Goal: Transaction & Acquisition: Purchase product/service

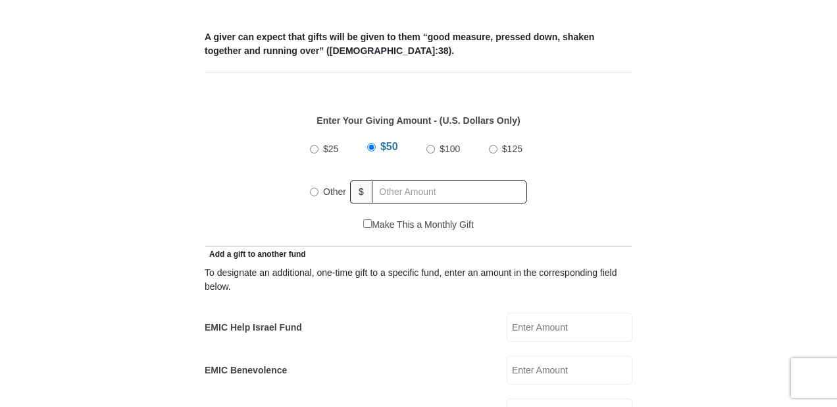
scroll to position [527, 0]
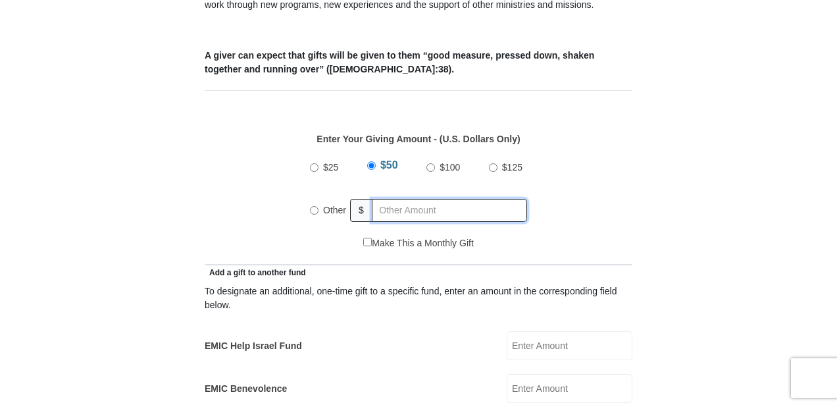
radio input "true"
click at [402, 199] on input "text" at bounding box center [452, 210] width 151 height 23
type input "307"
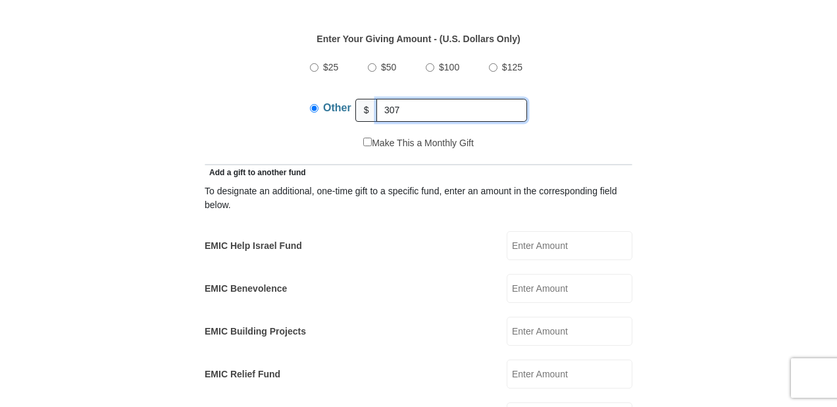
scroll to position [632, 0]
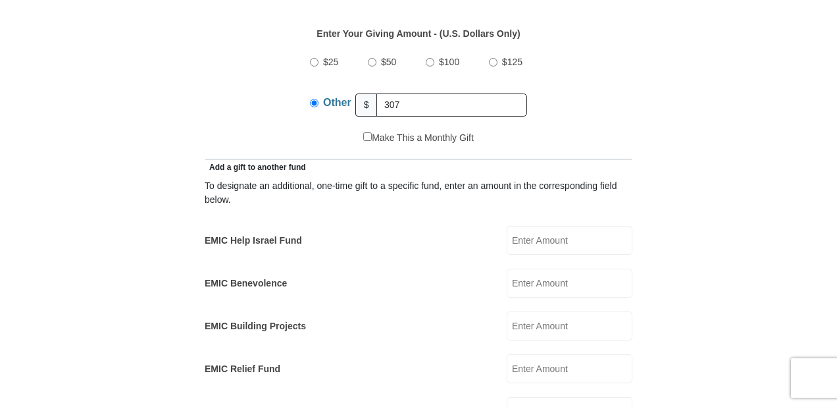
click at [564, 227] on input "EMIC Help Israel Fund" at bounding box center [570, 240] width 126 height 29
type input "10"
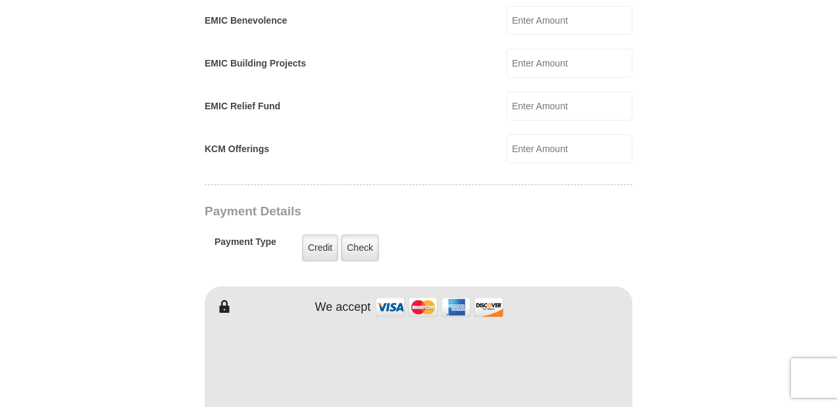
scroll to position [895, 0]
click at [363, 234] on label "Check" at bounding box center [360, 247] width 38 height 27
click at [0, 0] on input "Check" at bounding box center [0, 0] width 0 height 0
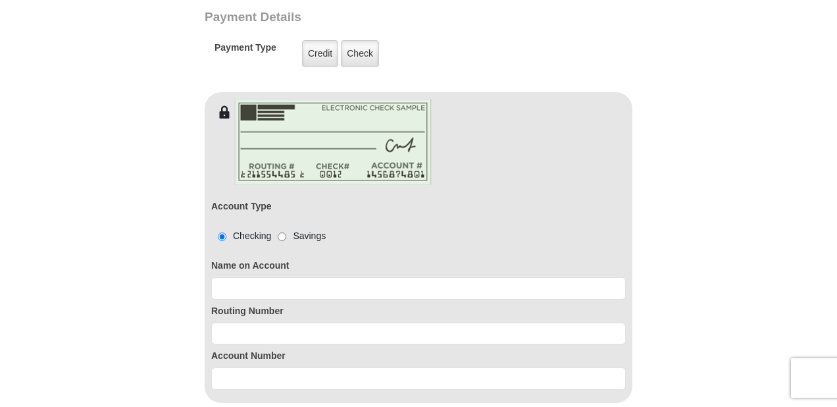
scroll to position [1106, 0]
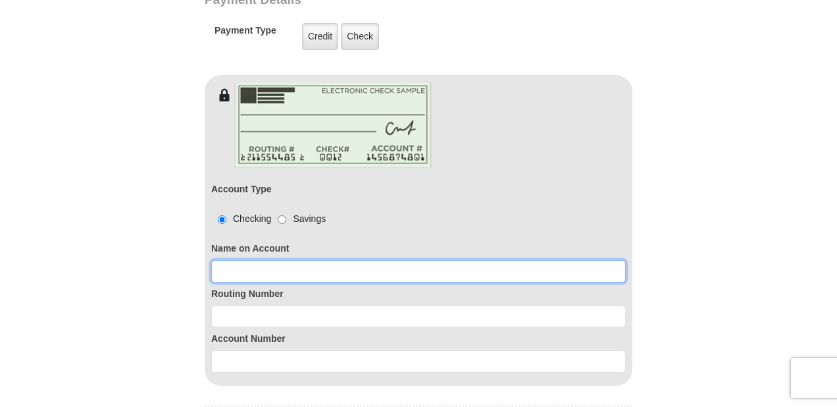
click at [442, 260] on input at bounding box center [418, 271] width 415 height 22
type input "[PERSON_NAME]"
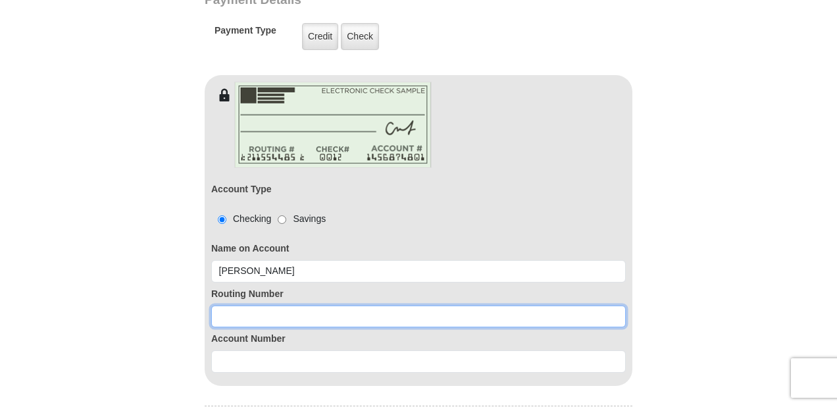
paste input "314074269"
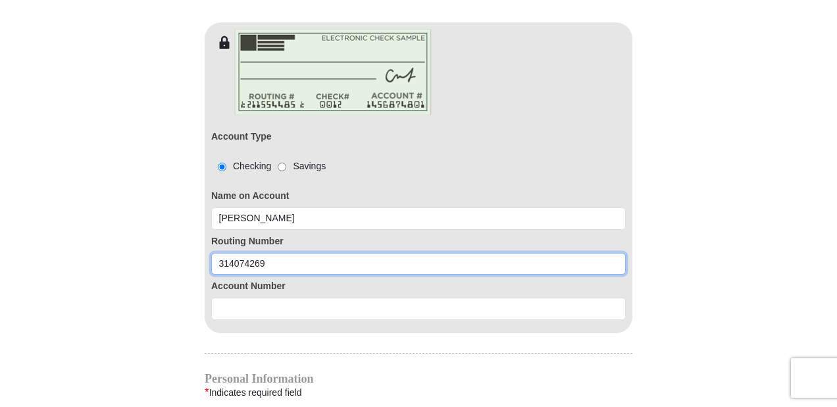
type input "314074269"
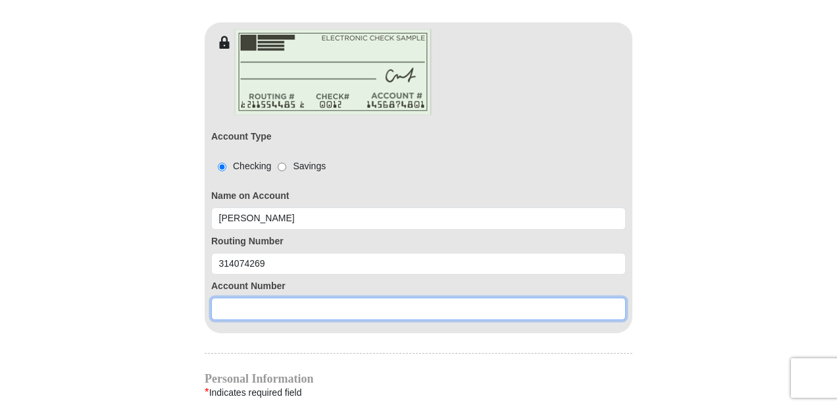
click at [354, 298] on input at bounding box center [418, 309] width 415 height 22
paste input "0020369433"
click at [327, 298] on input "0020369433" at bounding box center [418, 309] width 415 height 22
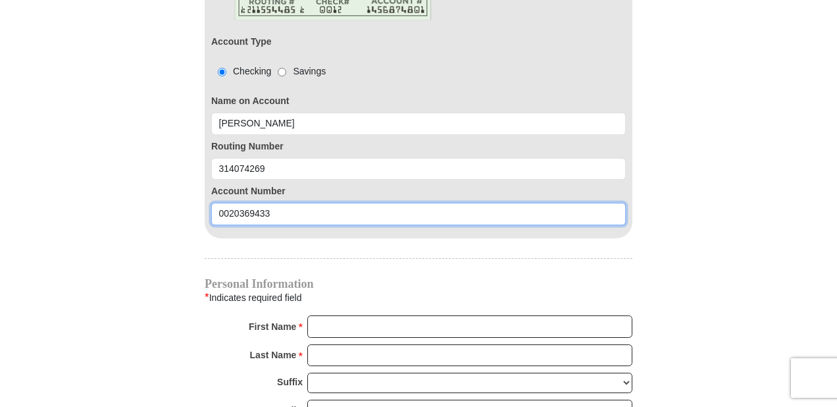
scroll to position [1264, 0]
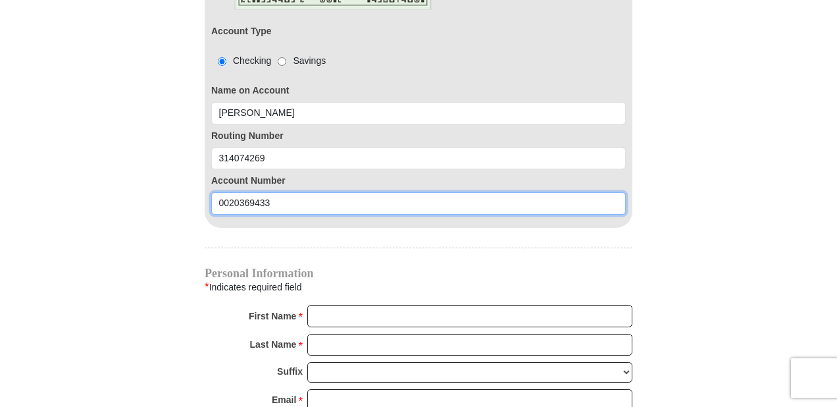
type input "0020369433"
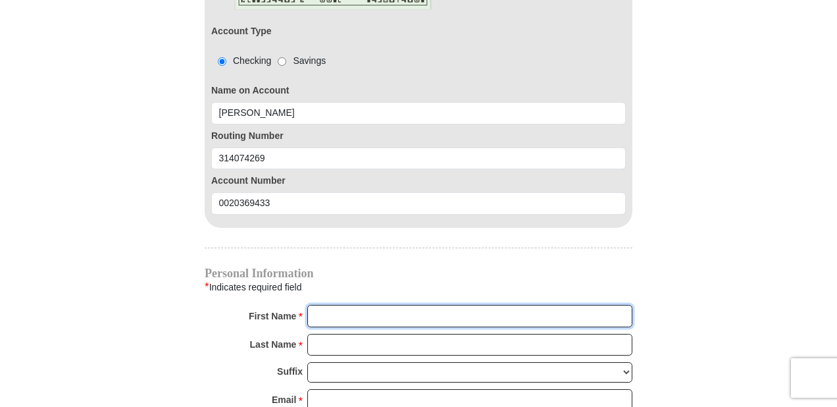
click at [408, 305] on input "First Name *" at bounding box center [469, 316] width 325 height 22
type input "[PERSON_NAME]"
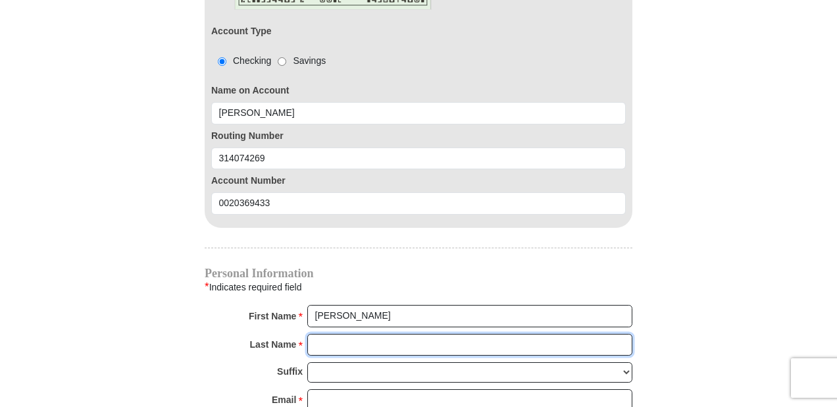
type input "[PERSON_NAME]"
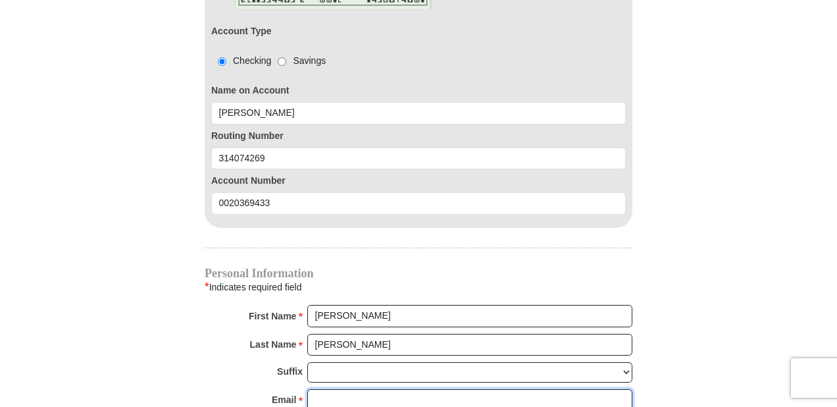
type input "[EMAIL_ADDRESS][DOMAIN_NAME]"
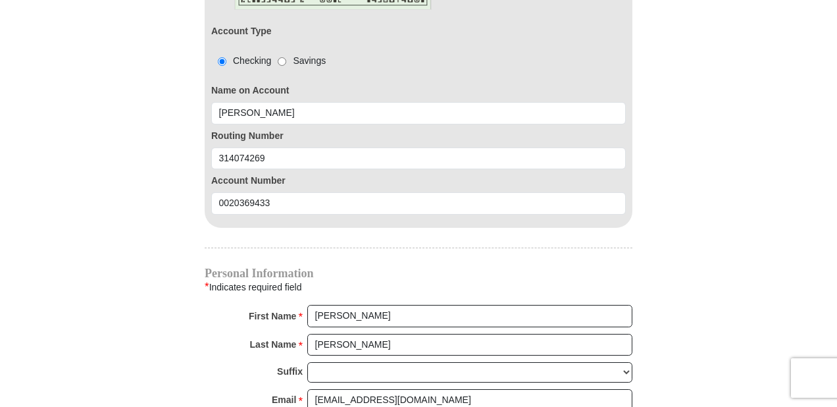
type input "[STREET_ADDRESS][PERSON_NAME]"
type input "[GEOGRAPHIC_DATA]"
select select "[GEOGRAPHIC_DATA]"
type input "76179"
type input "7864983806"
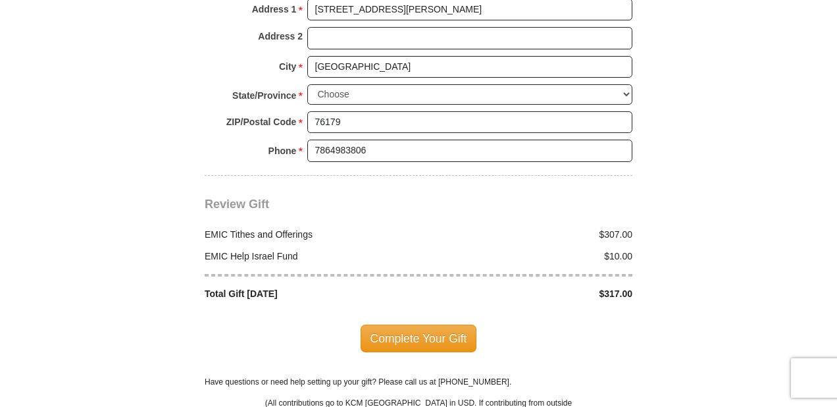
scroll to position [1738, 0]
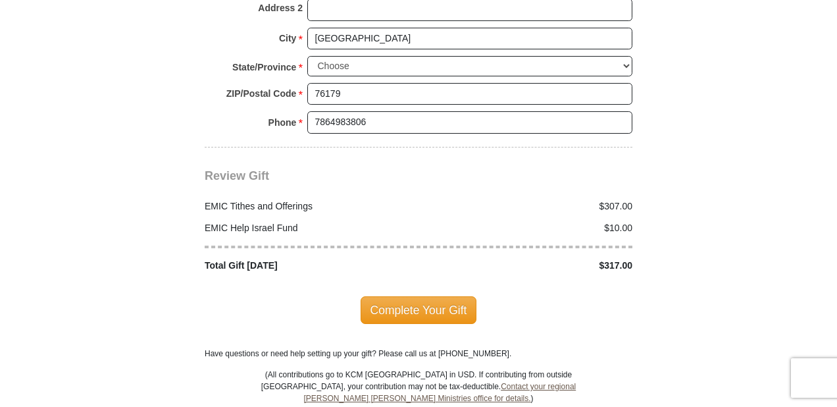
click at [424, 296] on span "Complete Your Gift" at bounding box center [419, 310] width 117 height 28
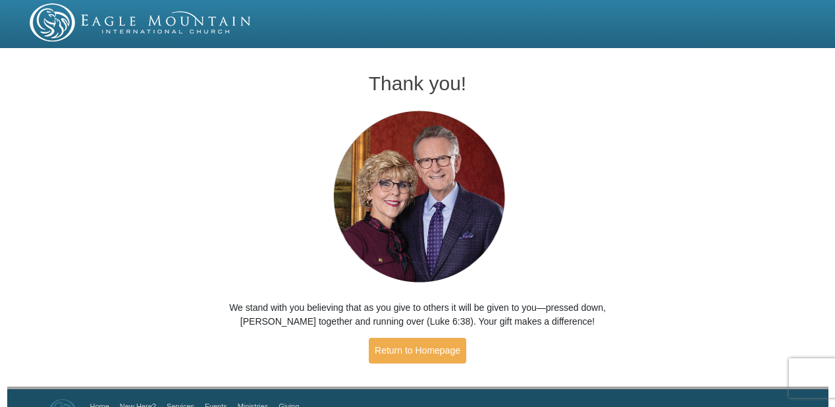
scroll to position [29, 0]
